Goal: Ask a question

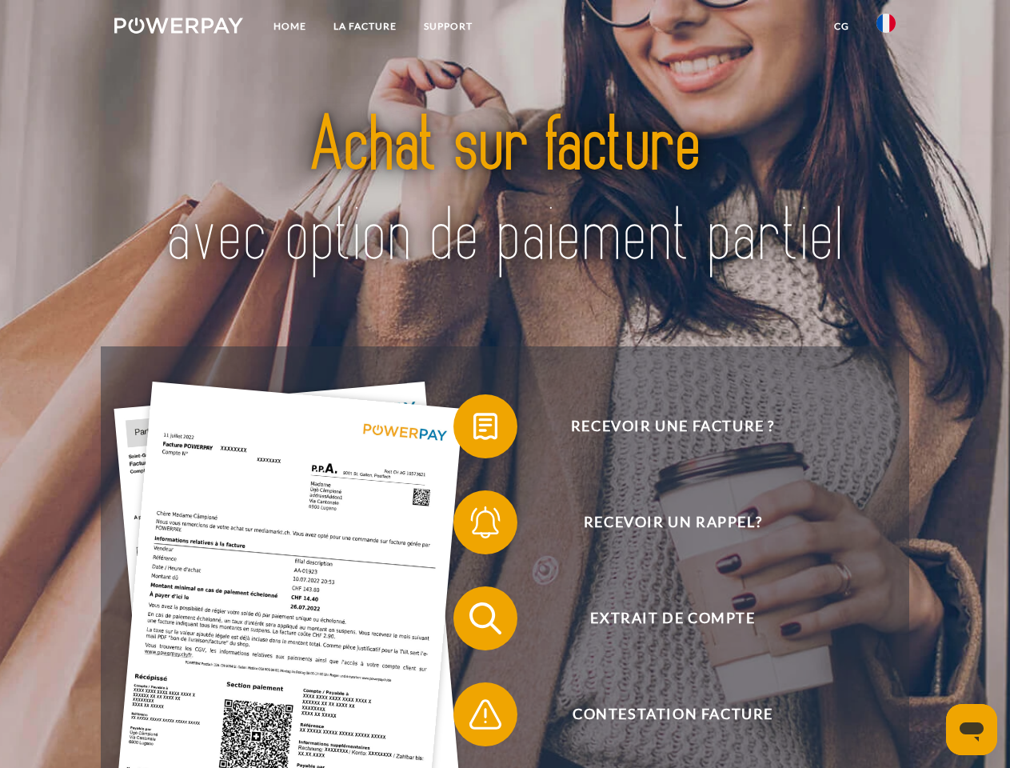
click at [178, 28] on img at bounding box center [178, 26] width 129 height 16
click at [886, 28] on img at bounding box center [886, 23] width 19 height 19
click at [842, 26] on link "CG" at bounding box center [842, 26] width 42 height 29
click at [474, 430] on span at bounding box center [462, 426] width 80 height 80
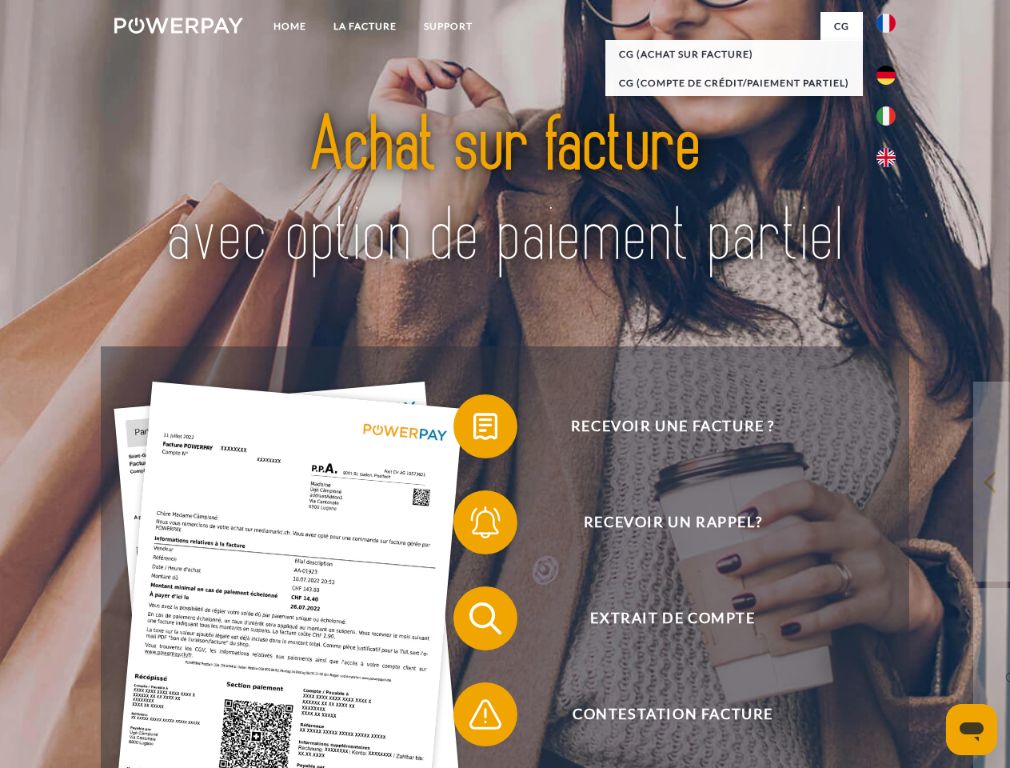
click at [474, 526] on span at bounding box center [462, 522] width 80 height 80
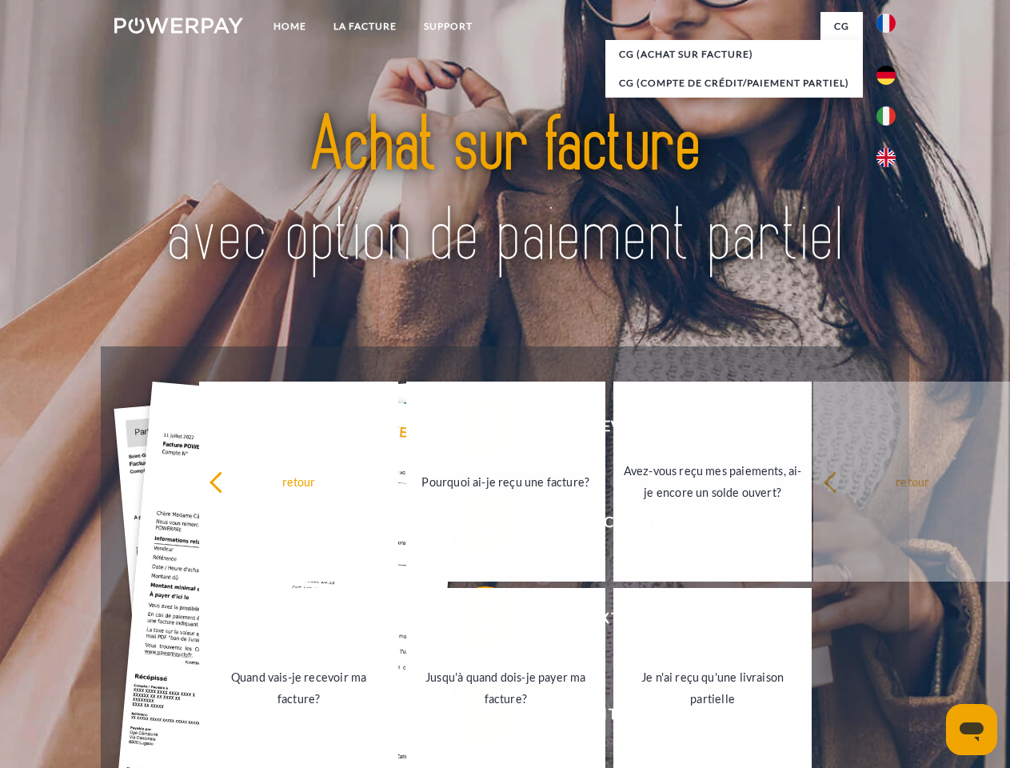
click at [474, 622] on link "Jusqu'à quand dois-je payer ma facture?" at bounding box center [505, 688] width 199 height 200
click at [614, 718] on link "Je n'ai reçu qu'une livraison partielle" at bounding box center [713, 688] width 199 height 200
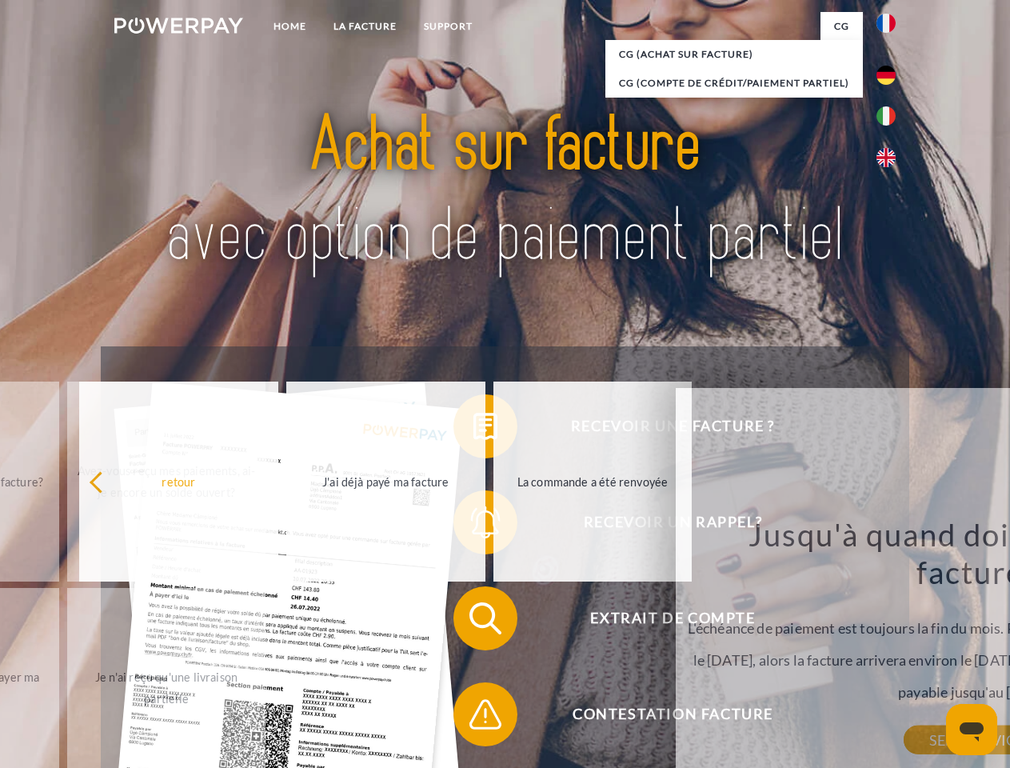
click at [972, 730] on icon "Ouvrir la fenêtre de messagerie" at bounding box center [972, 731] width 24 height 19
